Goal: Navigation & Orientation: Find specific page/section

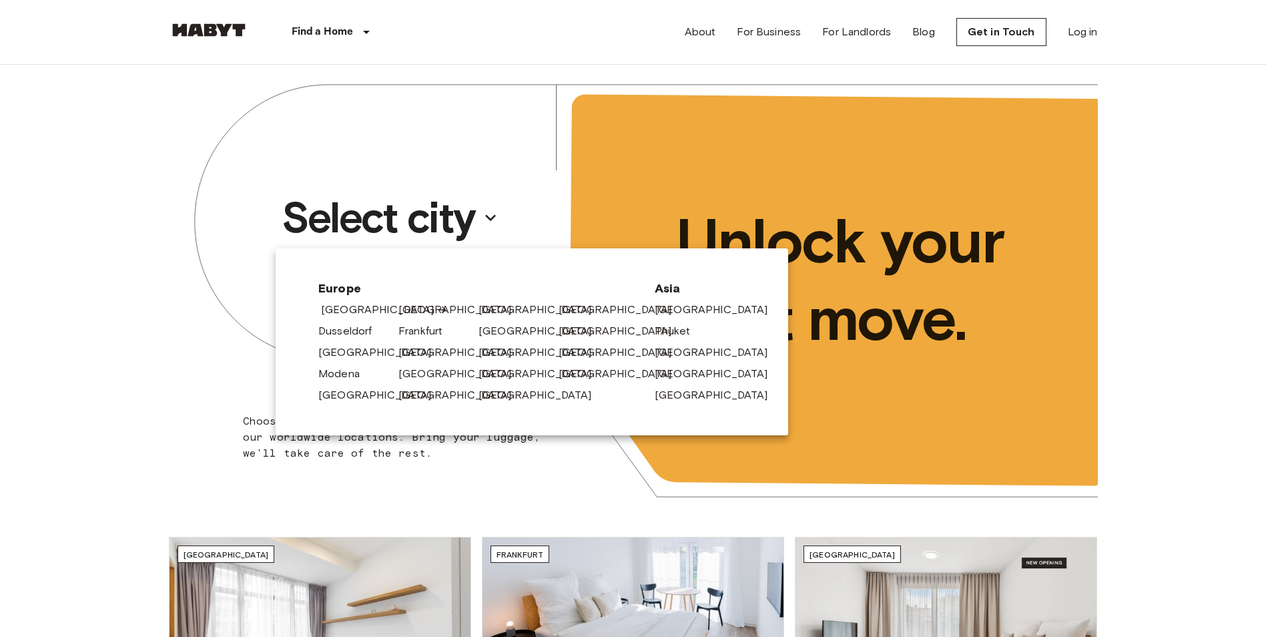
click at [365, 304] on link "[GEOGRAPHIC_DATA]" at bounding box center [384, 310] width 127 height 16
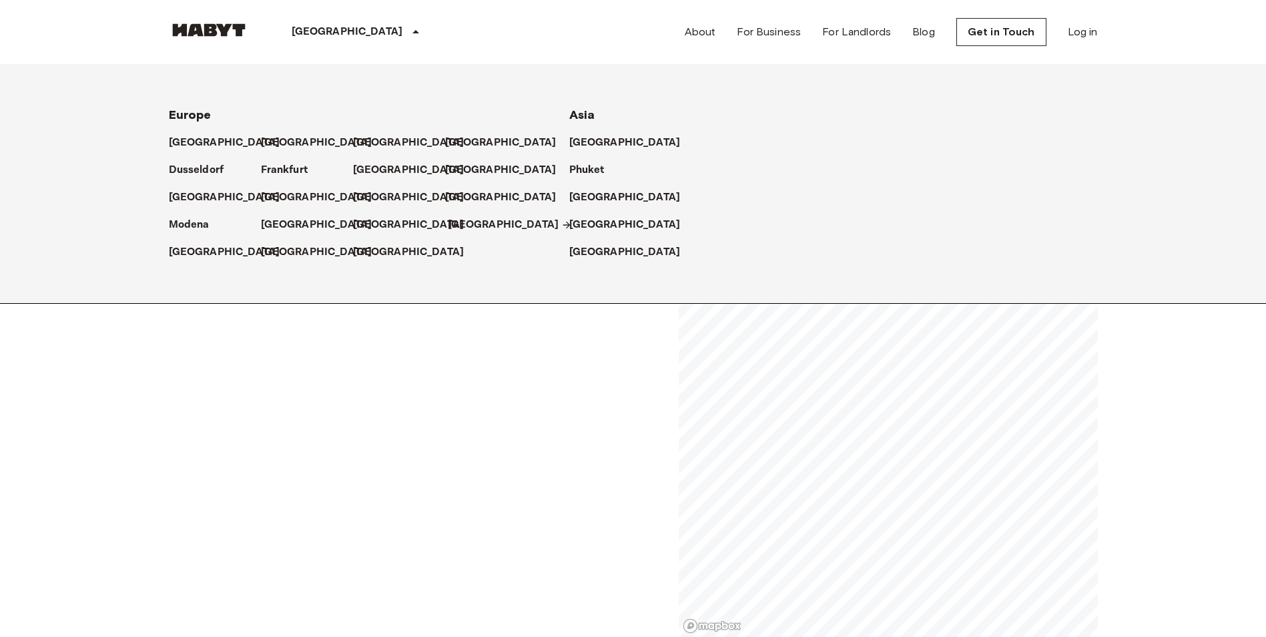
click at [477, 219] on p "[GEOGRAPHIC_DATA]" at bounding box center [503, 225] width 111 height 16
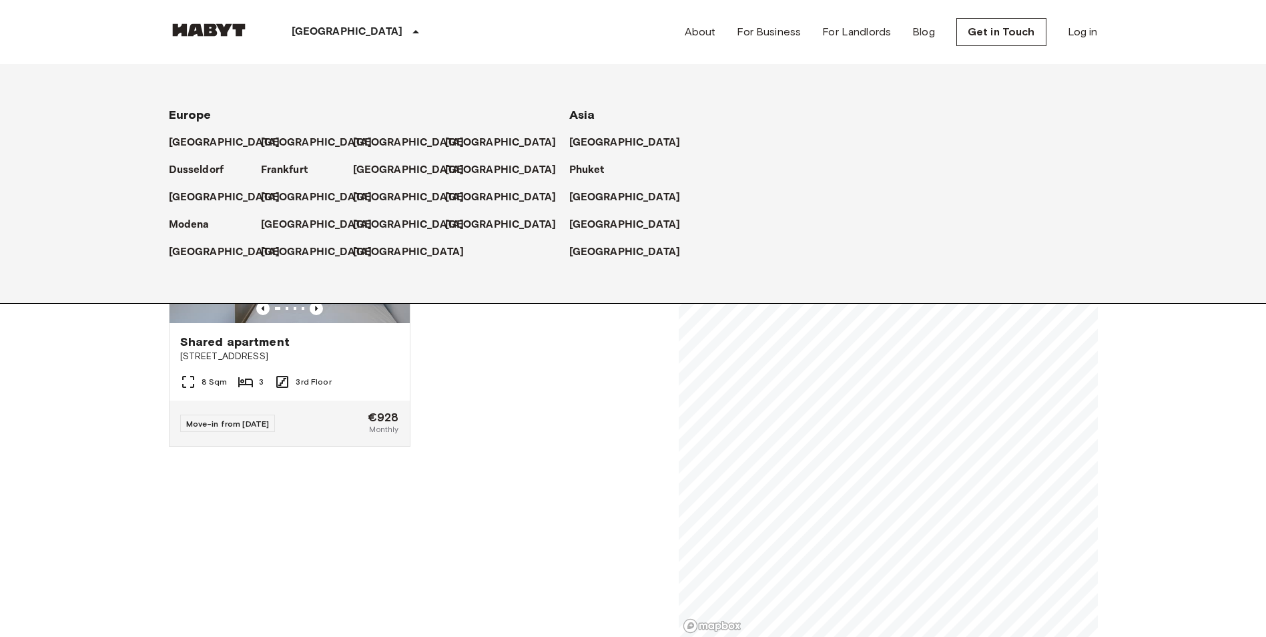
click at [286, 260] on div "[GEOGRAPHIC_DATA] [GEOGRAPHIC_DATA] [GEOGRAPHIC_DATA] [GEOGRAPHIC_DATA] [GEOGRA…" at bounding box center [617, 183] width 961 height 239
drag, startPoint x: 286, startPoint y: 255, endPoint x: 296, endPoint y: 258, distance: 10.6
click at [286, 254] on p "[GEOGRAPHIC_DATA]" at bounding box center [319, 252] width 111 height 16
